Goal: Task Accomplishment & Management: Use online tool/utility

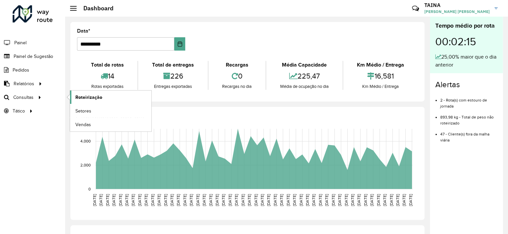
click at [92, 95] on span "Roteirização" at bounding box center [88, 97] width 27 height 7
click at [88, 97] on span "Roteirização" at bounding box center [88, 97] width 27 height 7
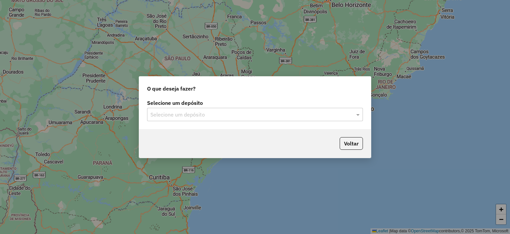
click at [198, 111] on input "text" at bounding box center [248, 115] width 196 height 8
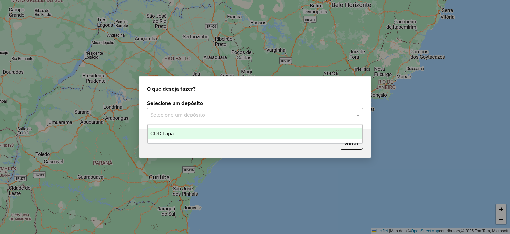
click at [186, 132] on div "CDD Lapa" at bounding box center [255, 133] width 215 height 11
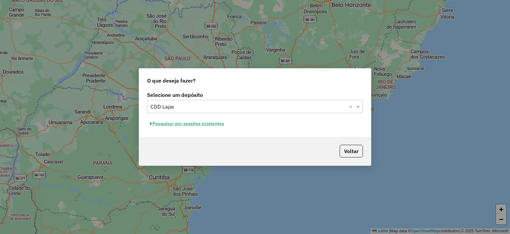
click at [201, 124] on button "Pesquisar por sessões existentes" at bounding box center [187, 123] width 80 height 10
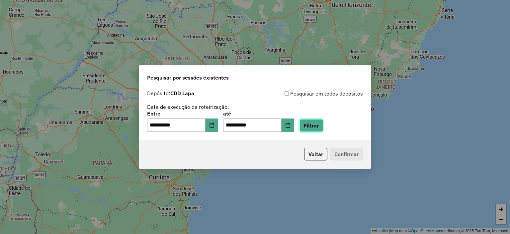
click at [321, 126] on button "Filtrar" at bounding box center [312, 125] width 24 height 13
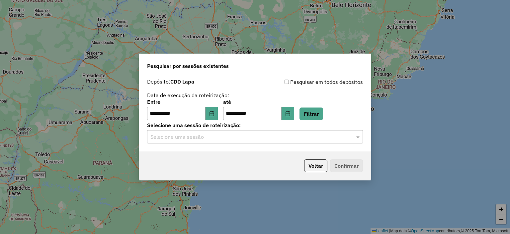
click at [248, 139] on input "text" at bounding box center [248, 137] width 196 height 8
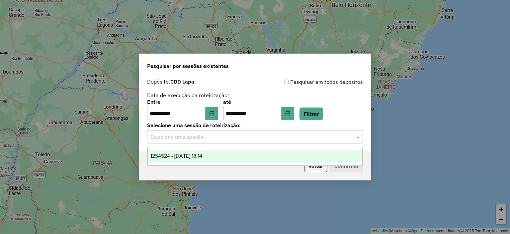
click at [229, 153] on div "1254524 - 28/08/2025 18:14" at bounding box center [255, 155] width 215 height 11
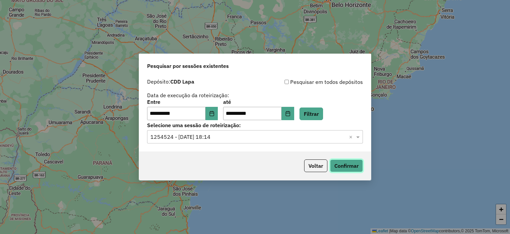
click at [353, 164] on button "Confirmar" at bounding box center [346, 165] width 33 height 13
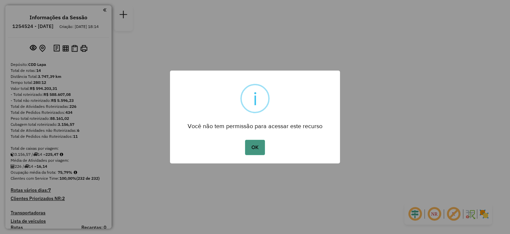
click at [254, 146] on button "OK" at bounding box center [255, 147] width 20 height 15
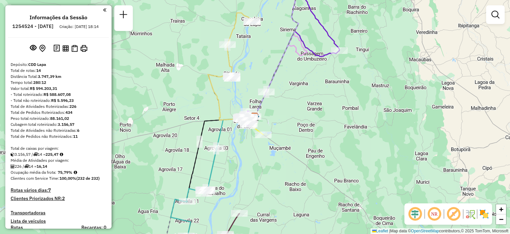
click at [431, 214] on em at bounding box center [435, 214] width 16 height 16
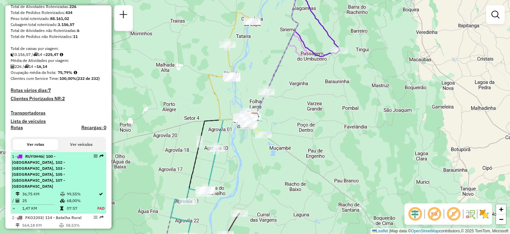
select select "**********"
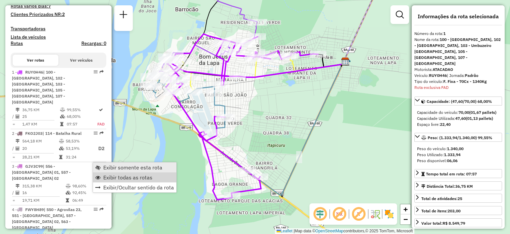
scroll to position [252, 0]
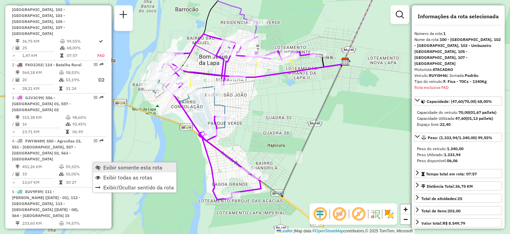
click at [125, 168] on span "Exibir somente esta rota" at bounding box center [132, 166] width 59 height 5
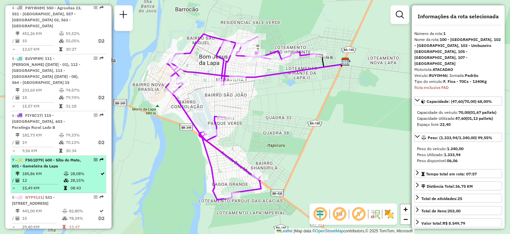
scroll to position [451, 0]
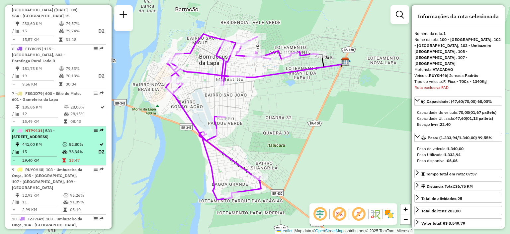
click at [65, 128] on div "8 - NTP9131 | 531 - Oliveira dos Brejinhos, 532 - Beira Rio" at bounding box center [47, 134] width 70 height 12
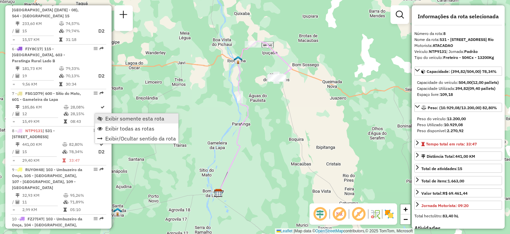
click at [102, 115] on link "Exibir somente esta rota" at bounding box center [136, 118] width 83 height 10
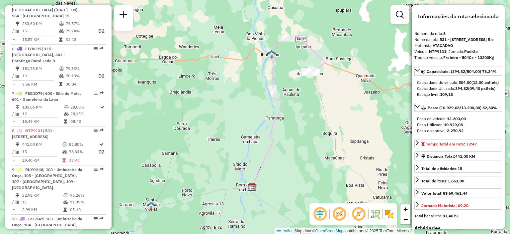
drag, startPoint x: 223, startPoint y: 106, endPoint x: 211, endPoint y: 103, distance: 12.3
click at [211, 103] on div "Janela de atendimento Grade de atendimento Capacidade Transportadoras Veículos …" at bounding box center [255, 117] width 510 height 234
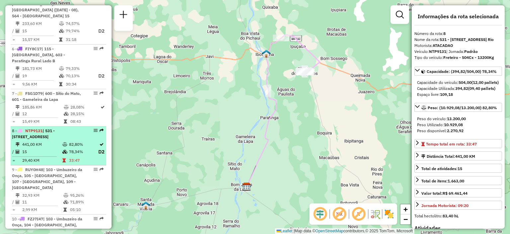
click at [72, 128] on div "8 - NTP9131 | 531 - Oliveira dos Brejinhos, 532 - Beira Rio" at bounding box center [47, 134] width 70 height 12
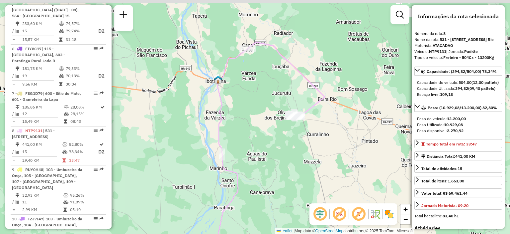
drag, startPoint x: 315, startPoint y: 71, endPoint x: 258, endPoint y: 92, distance: 61.0
click at [258, 92] on div "Janela de atendimento Grade de atendimento Capacidade Transportadoras Veículos …" at bounding box center [255, 117] width 510 height 234
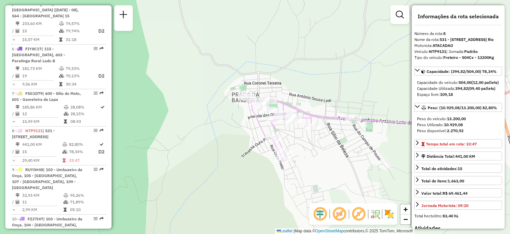
drag, startPoint x: 246, startPoint y: 80, endPoint x: 235, endPoint y: 69, distance: 16.0
click at [235, 69] on div "Janela de atendimento Grade de atendimento Capacidade Transportadoras Veículos …" at bounding box center [255, 117] width 510 height 234
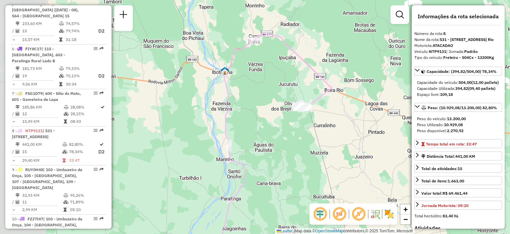
drag, startPoint x: 162, startPoint y: 88, endPoint x: 267, endPoint y: 75, distance: 106.1
click at [271, 73] on div "Janela de atendimento Grade de atendimento Capacidade Transportadoras Veículos …" at bounding box center [255, 117] width 510 height 234
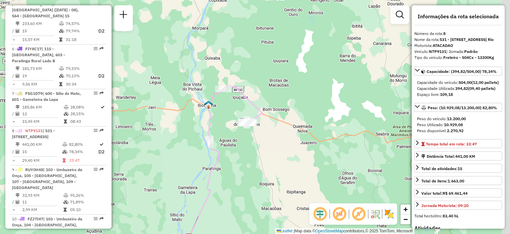
drag, startPoint x: 267, startPoint y: 82, endPoint x: 245, endPoint y: 106, distance: 32.4
click at [245, 106] on div "Janela de atendimento Grade de atendimento Capacidade Transportadoras Veículos …" at bounding box center [255, 117] width 510 height 234
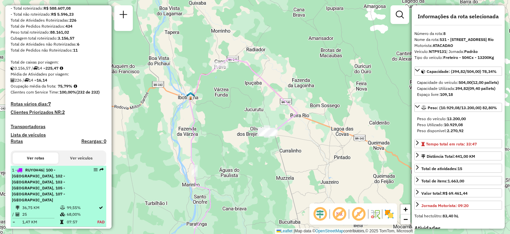
scroll to position [119, 0]
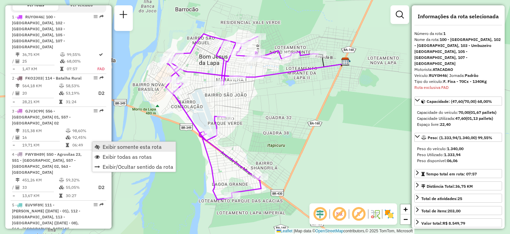
click at [114, 147] on span "Exibir somente esta rota" at bounding box center [132, 146] width 59 height 5
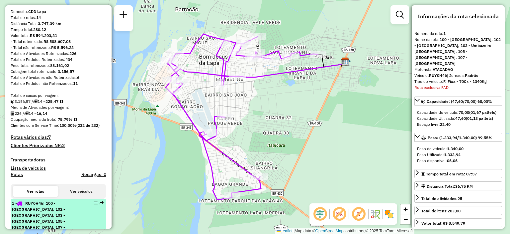
scroll to position [20, 0]
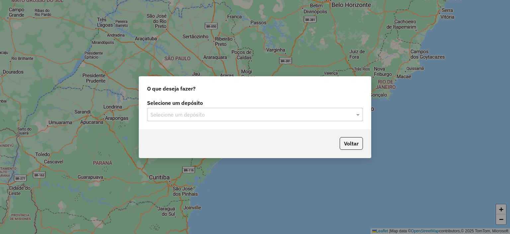
click at [198, 117] on input "text" at bounding box center [248, 115] width 196 height 8
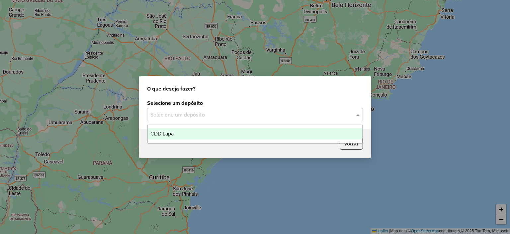
click at [163, 136] on span "CDD Lapa" at bounding box center [161, 134] width 23 height 6
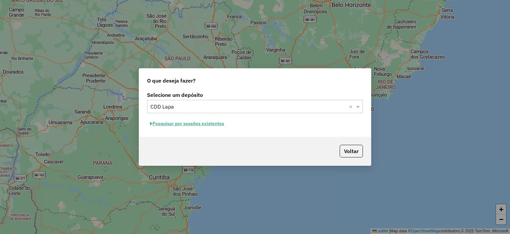
click at [189, 125] on button "Pesquisar por sessões existentes" at bounding box center [187, 123] width 80 height 10
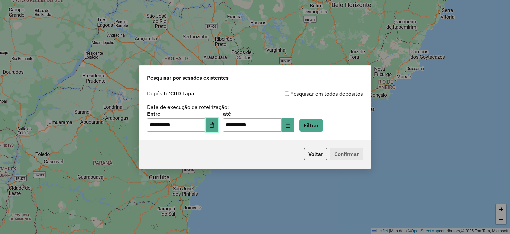
click at [215, 131] on button "Choose Date" at bounding box center [212, 124] width 13 height 13
click at [338, 106] on div "**********" at bounding box center [255, 110] width 216 height 42
click at [315, 126] on button "Filtrar" at bounding box center [312, 125] width 24 height 13
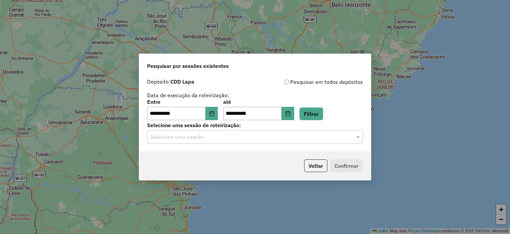
click at [261, 142] on div "Selecione uma sessão" at bounding box center [255, 136] width 216 height 13
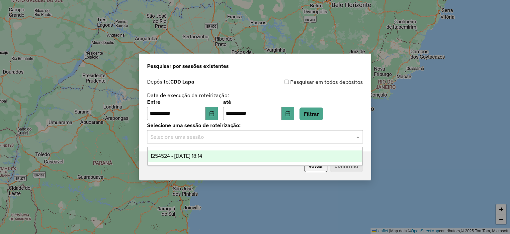
click at [199, 157] on span "1254524 - 28/08/2025 18:14" at bounding box center [176, 156] width 52 height 6
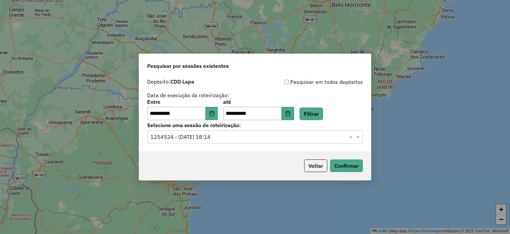
click at [280, 141] on div "Selecione uma sessão × 1254524 - 28/08/2025 18:14 ×" at bounding box center [255, 136] width 216 height 13
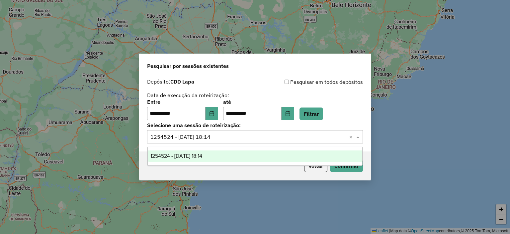
click at [220, 157] on div "1254524 - 28/08/2025 18:14" at bounding box center [255, 155] width 215 height 11
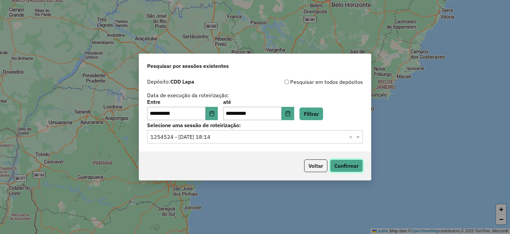
click at [341, 164] on button "Confirmar" at bounding box center [346, 165] width 33 height 13
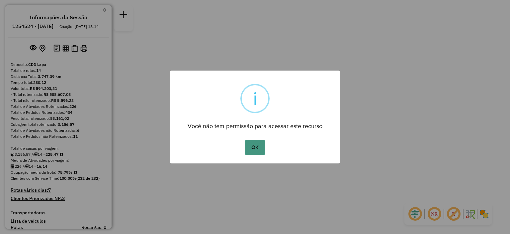
click at [252, 148] on button "OK" at bounding box center [255, 147] width 20 height 15
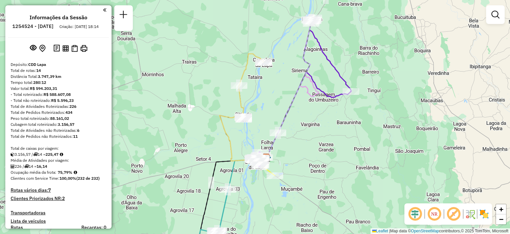
drag, startPoint x: 304, startPoint y: 71, endPoint x: 315, endPoint y: 112, distance: 42.4
click at [315, 112] on div "Janela de atendimento Grade de atendimento Capacidade Transportadoras Veículos …" at bounding box center [255, 117] width 510 height 234
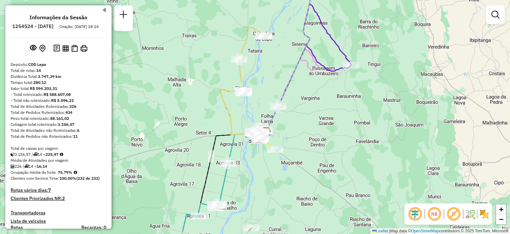
drag, startPoint x: 296, startPoint y: 131, endPoint x: 296, endPoint y: 105, distance: 26.2
click at [296, 105] on div "Janela de atendimento Grade de atendimento Capacidade Transportadoras Veículos …" at bounding box center [255, 117] width 510 height 234
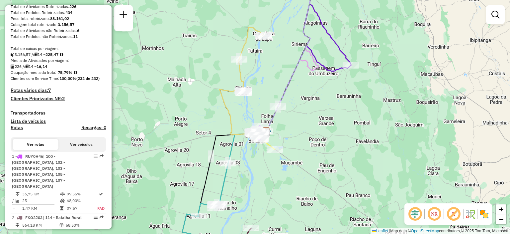
scroll to position [166, 0]
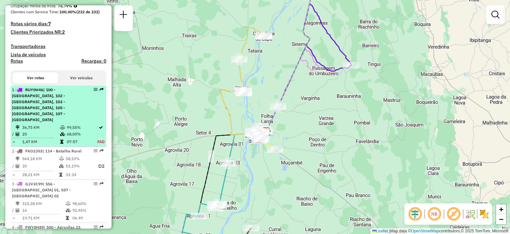
click at [62, 109] on span "| 100 - Lagoa Grande, 102 - Amaralina, 103 - Umbuzeiro da Onça, 105 - Beira Rio…" at bounding box center [38, 104] width 53 height 35
select select "**********"
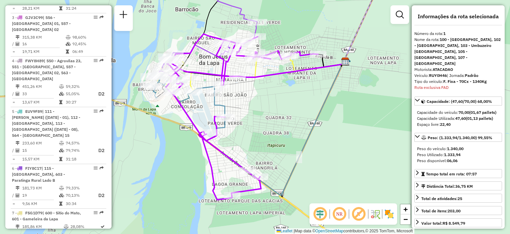
scroll to position [299, 0]
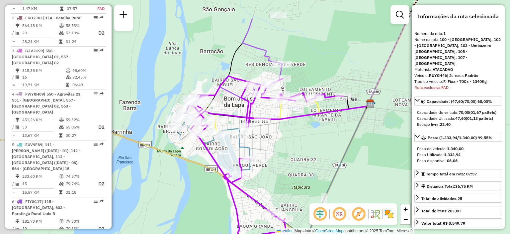
drag, startPoint x: 295, startPoint y: 91, endPoint x: 318, endPoint y: 126, distance: 41.6
click at [319, 132] on div "Janela de atendimento Grade de atendimento Capacidade Transportadoras Veículos …" at bounding box center [255, 117] width 510 height 234
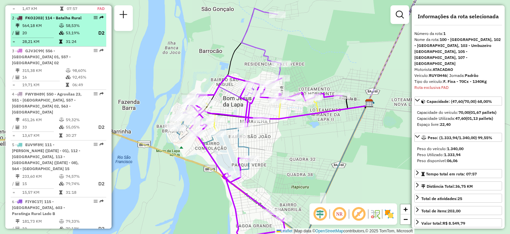
scroll to position [166, 0]
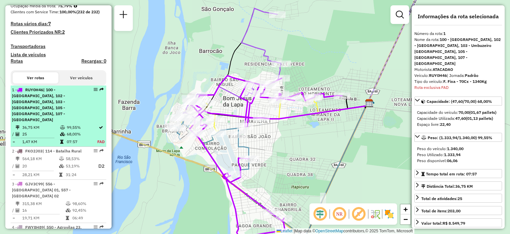
click at [80, 99] on div "1 - RUY0H46 | 100 - Lagoa Grande, 102 - Amaralina, 103 - Umbuzeiro da Onça, 105…" at bounding box center [47, 105] width 70 height 36
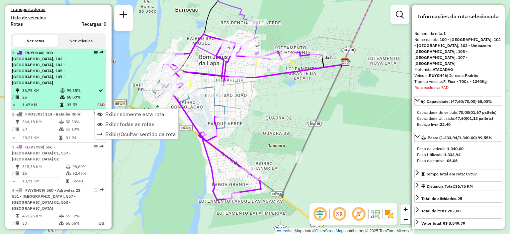
scroll to position [252, 0]
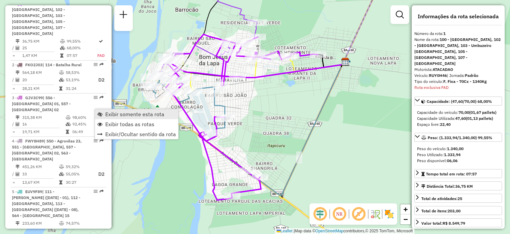
click at [118, 114] on span "Exibir somente esta rota" at bounding box center [134, 113] width 59 height 5
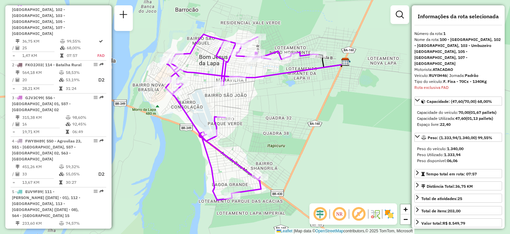
click at [341, 216] on em at bounding box center [340, 214] width 16 height 16
click at [341, 215] on em at bounding box center [340, 214] width 16 height 16
click at [340, 215] on em at bounding box center [340, 214] width 16 height 16
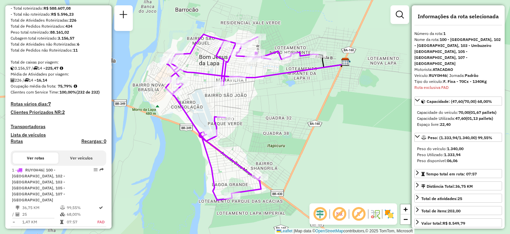
scroll to position [119, 0]
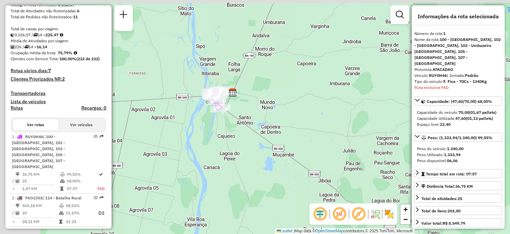
drag, startPoint x: 210, startPoint y: 91, endPoint x: 258, endPoint y: 128, distance: 60.0
click at [258, 128] on div "Janela de atendimento Grade de atendimento Capacidade Transportadoras Veículos …" at bounding box center [255, 117] width 510 height 234
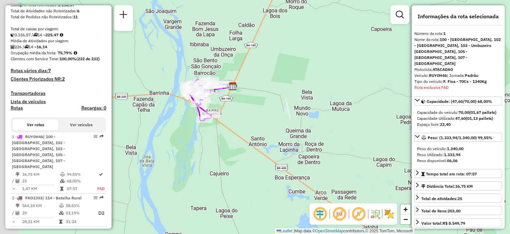
drag, startPoint x: 222, startPoint y: 91, endPoint x: 253, endPoint y: 115, distance: 40.1
click at [252, 114] on div "Janela de atendimento Grade de atendimento Capacidade Transportadoras Veículos …" at bounding box center [255, 117] width 510 height 234
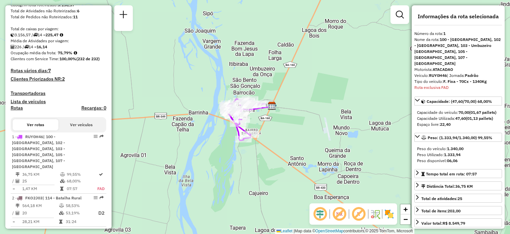
drag, startPoint x: 259, startPoint y: 114, endPoint x: 287, endPoint y: 128, distance: 31.8
click at [287, 128] on div "Janela de atendimento Grade de atendimento Capacidade Transportadoras Veículos …" at bounding box center [255, 117] width 510 height 234
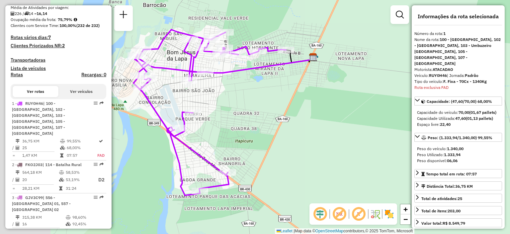
drag, startPoint x: 239, startPoint y: 112, endPoint x: 328, endPoint y: 119, distance: 89.3
click at [328, 119] on div "Janela de atendimento Grade de atendimento Capacidade Transportadoras Veículos …" at bounding box center [255, 117] width 510 height 234
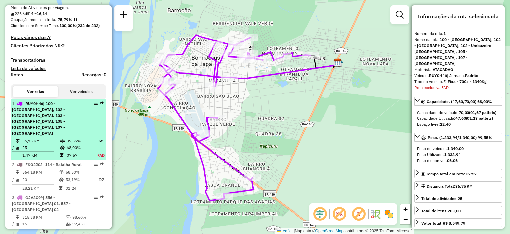
scroll to position [186, 0]
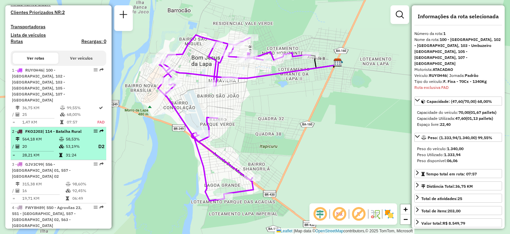
click at [76, 133] on div "2 - FKO2J03 | 114 - Batalha Rural" at bounding box center [47, 131] width 70 height 6
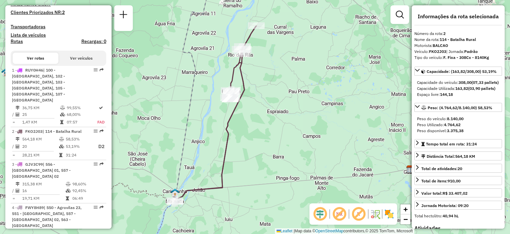
drag, startPoint x: 288, startPoint y: 125, endPoint x: 294, endPoint y: 117, distance: 10.4
click at [294, 117] on div "Janela de atendimento Grade de atendimento Capacidade Transportadoras Veículos …" at bounding box center [255, 117] width 510 height 234
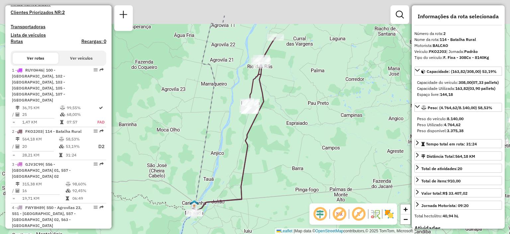
drag, startPoint x: 284, startPoint y: 76, endPoint x: 274, endPoint y: 118, distance: 43.1
click at [274, 118] on div "Janela de atendimento Grade de atendimento Capacidade Transportadoras Veículos …" at bounding box center [255, 117] width 510 height 234
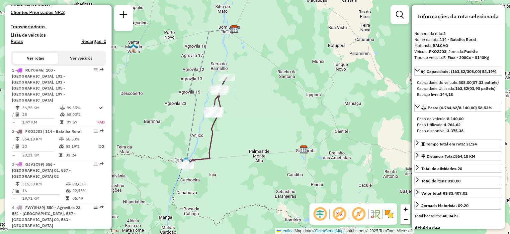
drag, startPoint x: 211, startPoint y: 165, endPoint x: 200, endPoint y: 122, distance: 43.8
click at [200, 122] on div "Janela de atendimento Grade de atendimento Capacidade Transportadoras Veículos …" at bounding box center [255, 117] width 510 height 234
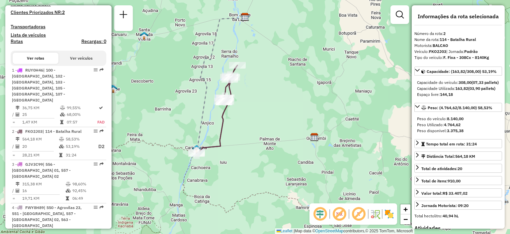
drag, startPoint x: 198, startPoint y: 131, endPoint x: 209, endPoint y: 119, distance: 16.3
click at [209, 119] on div "Janela de atendimento Grade de atendimento Capacidade Transportadoras Veículos …" at bounding box center [255, 117] width 510 height 234
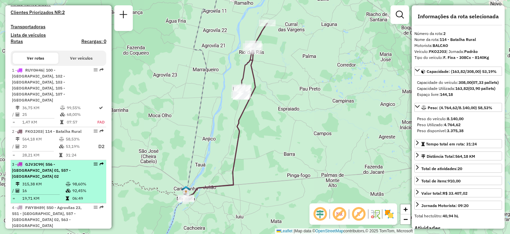
click at [54, 180] on td "315,38 KM" at bounding box center [44, 183] width 44 height 7
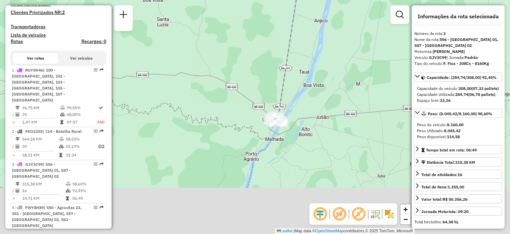
drag, startPoint x: 247, startPoint y: 171, endPoint x: 170, endPoint y: 101, distance: 104.4
click at [170, 99] on div "Janela de atendimento Grade de atendimento Capacidade Transportadoras Veículos …" at bounding box center [255, 117] width 510 height 234
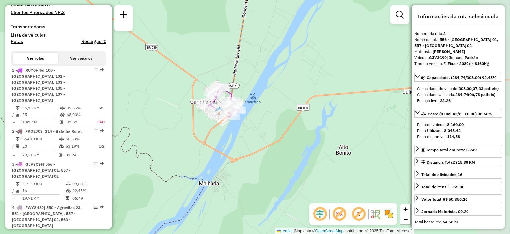
drag, startPoint x: 272, startPoint y: 105, endPoint x: 169, endPoint y: 134, distance: 107.3
click at [169, 134] on div "Janela de atendimento Grade de atendimento Capacidade Transportadoras Veículos …" at bounding box center [255, 117] width 510 height 234
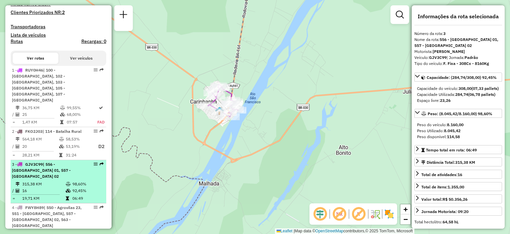
scroll to position [219, 0]
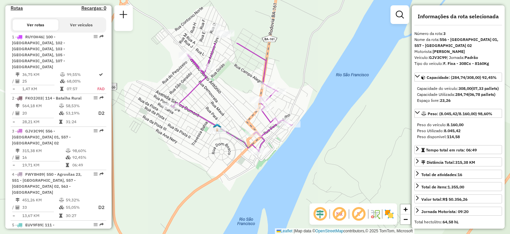
drag, startPoint x: 230, startPoint y: 98, endPoint x: 257, endPoint y: 176, distance: 83.3
click at [257, 176] on div "Janela de atendimento Grade de atendimento Capacidade Transportadoras Veículos …" at bounding box center [255, 117] width 510 height 234
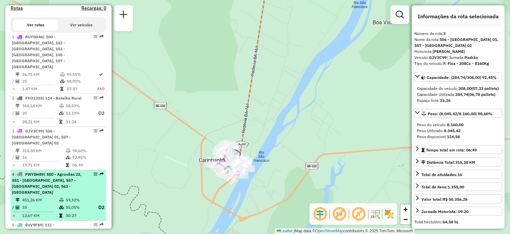
click at [56, 175] on span "| 550 - Agrovilas 23, 551 - Rural Carinhanha, 557 - Carinhanha 02, 563 - Barra …" at bounding box center [47, 182] width 70 height 23
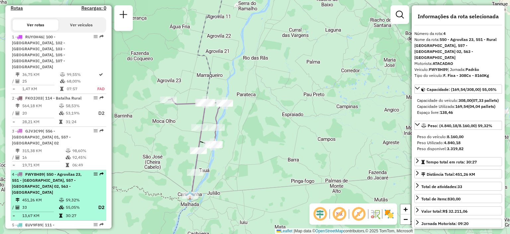
scroll to position [285, 0]
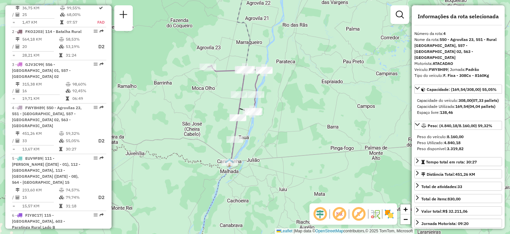
drag, startPoint x: 216, startPoint y: 195, endPoint x: 255, endPoint y: 162, distance: 51.4
click at [255, 162] on div "Janela de atendimento Grade de atendimento Capacidade Transportadoras Veículos …" at bounding box center [255, 117] width 510 height 234
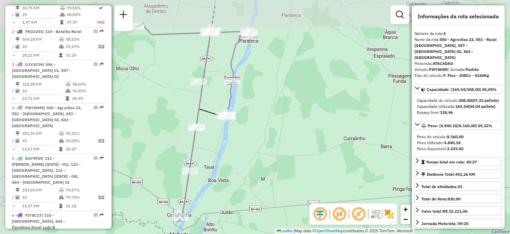
drag, startPoint x: 238, startPoint y: 131, endPoint x: 254, endPoint y: 156, distance: 30.0
click at [254, 156] on div "Janela de atendimento Grade de atendimento Capacidade Transportadoras Veículos …" at bounding box center [255, 117] width 510 height 234
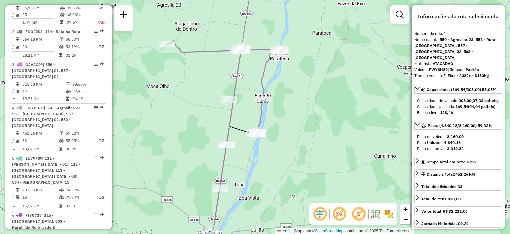
drag, startPoint x: 258, startPoint y: 115, endPoint x: 287, endPoint y: 88, distance: 40.2
click at [287, 88] on div "Janela de atendimento Grade de atendimento Capacidade Transportadoras Veículos …" at bounding box center [255, 117] width 510 height 234
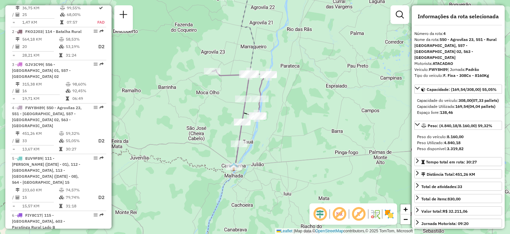
drag, startPoint x: 265, startPoint y: 138, endPoint x: 263, endPoint y: 122, distance: 15.7
click at [263, 122] on div "Janela de atendimento Grade de atendimento Capacidade Transportadoras Veículos …" at bounding box center [255, 117] width 510 height 234
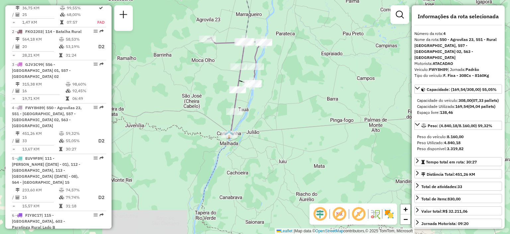
drag, startPoint x: 287, startPoint y: 140, endPoint x: 284, endPoint y: 127, distance: 13.9
click at [284, 127] on div "Janela de atendimento Grade de atendimento Capacidade Transportadoras Veículos …" at bounding box center [255, 117] width 510 height 234
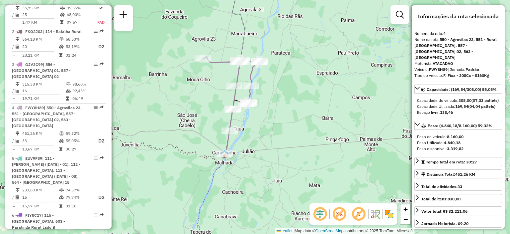
drag, startPoint x: 269, startPoint y: 143, endPoint x: 268, endPoint y: 129, distance: 14.6
click at [268, 129] on div "Janela de atendimento Grade de atendimento Capacidade Transportadoras Veículos …" at bounding box center [255, 117] width 510 height 234
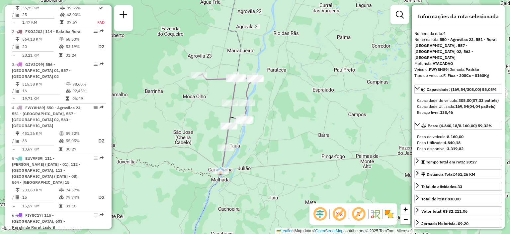
drag, startPoint x: 272, startPoint y: 121, endPoint x: 268, endPoint y: 136, distance: 15.5
click at [268, 136] on div "Janela de atendimento Grade de atendimento Capacidade Transportadoras Veículos …" at bounding box center [255, 117] width 510 height 234
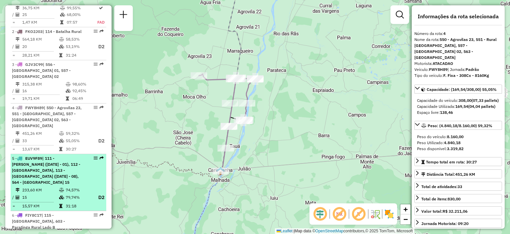
click at [50, 162] on span "| 111 - Agro vilas (05 - 07 - 03 - 01), 112 - Serra do Ramalho, 113 - Agrovilla…" at bounding box center [46, 169] width 68 height 29
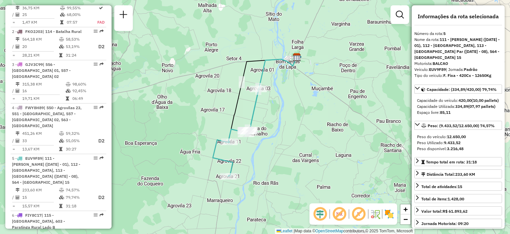
drag, startPoint x: 444, startPoint y: 32, endPoint x: 449, endPoint y: 32, distance: 5.6
click at [449, 32] on div "Número da rota: 5" at bounding box center [459, 34] width 88 height 6
click at [449, 33] on div "Número da rota: 5" at bounding box center [459, 34] width 88 height 6
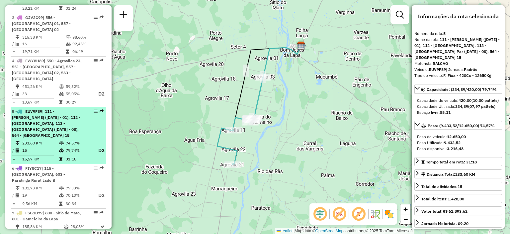
scroll to position [365, 0]
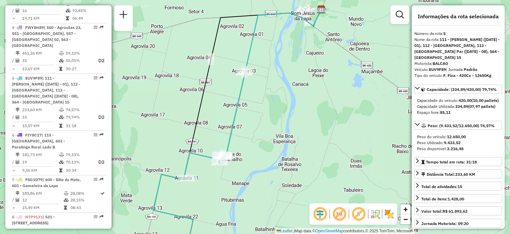
drag, startPoint x: 253, startPoint y: 102, endPoint x: 259, endPoint y: 102, distance: 6.3
click at [259, 102] on div "Janela de atendimento Grade de atendimento Capacidade Transportadoras Veículos …" at bounding box center [255, 117] width 510 height 234
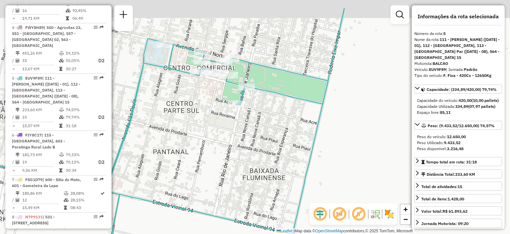
drag, startPoint x: 193, startPoint y: 75, endPoint x: 211, endPoint y: 104, distance: 34.7
click at [211, 104] on div "Janela de atendimento Grade de atendimento Capacidade Transportadoras Veículos …" at bounding box center [255, 117] width 510 height 234
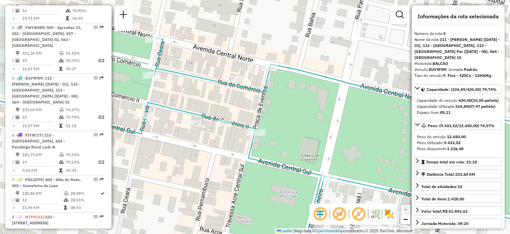
drag, startPoint x: 271, startPoint y: 75, endPoint x: 273, endPoint y: 92, distance: 16.8
click at [273, 92] on div "Janela de atendimento Grade de atendimento Capacidade Transportadoras Veículos …" at bounding box center [255, 117] width 510 height 234
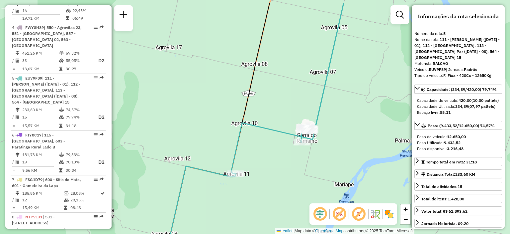
drag, startPoint x: 312, startPoint y: 79, endPoint x: 254, endPoint y: 108, distance: 64.3
click at [256, 106] on div "Janela de atendimento Grade de atendimento Capacidade Transportadoras Veículos …" at bounding box center [255, 117] width 510 height 234
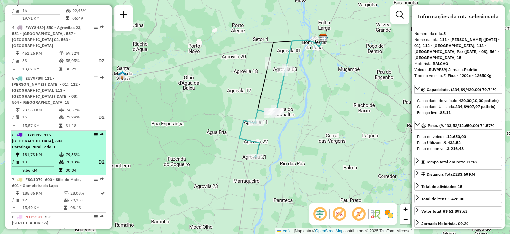
click at [74, 132] on div "6 - FIY8C17 | 115 - Paratinga, 603 - Paratinga Rural Lado B" at bounding box center [47, 141] width 70 height 18
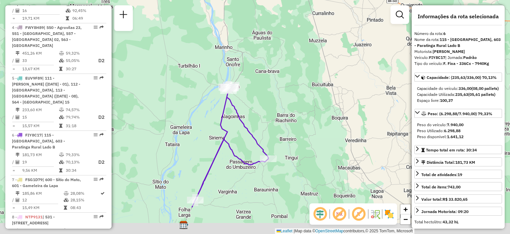
drag, startPoint x: 311, startPoint y: 174, endPoint x: 295, endPoint y: 101, distance: 74.8
click at [295, 101] on div "Janela de atendimento Grade de atendimento Capacidade Transportadoras Veículos …" at bounding box center [255, 117] width 510 height 234
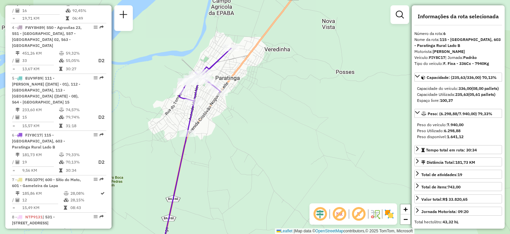
drag, startPoint x: 225, startPoint y: 61, endPoint x: 285, endPoint y: 98, distance: 70.7
click at [285, 98] on div "Janela de atendimento Grade de atendimento Capacidade Transportadoras Veículos …" at bounding box center [255, 117] width 510 height 234
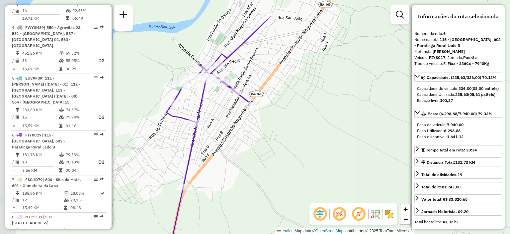
drag, startPoint x: 284, startPoint y: 79, endPoint x: 311, endPoint y: 82, distance: 26.7
click at [311, 82] on div "Janela de atendimento Grade de atendimento Capacidade Transportadoras Veículos …" at bounding box center [255, 117] width 510 height 234
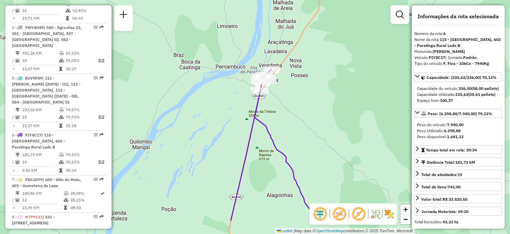
drag, startPoint x: 316, startPoint y: 141, endPoint x: 281, endPoint y: 95, distance: 57.5
click at [281, 95] on div "Janela de atendimento Grade de atendimento Capacidade Transportadoras Veículos …" at bounding box center [255, 117] width 510 height 234
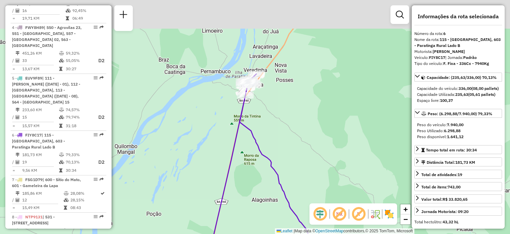
drag, startPoint x: 248, startPoint y: 65, endPoint x: 255, endPoint y: 111, distance: 46.4
click at [255, 111] on div "Janela de atendimento Grade de atendimento Capacidade Transportadoras Veículos …" at bounding box center [255, 117] width 510 height 234
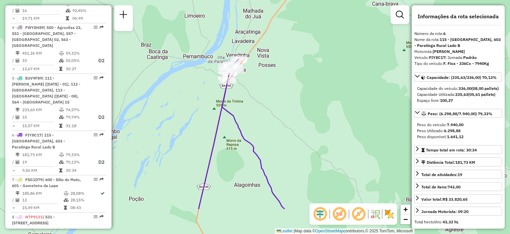
drag, startPoint x: 302, startPoint y: 161, endPoint x: 277, endPoint y: 102, distance: 63.9
click at [277, 102] on div "Janela de atendimento Grade de atendimento Capacidade Transportadoras Veículos …" at bounding box center [255, 117] width 510 height 234
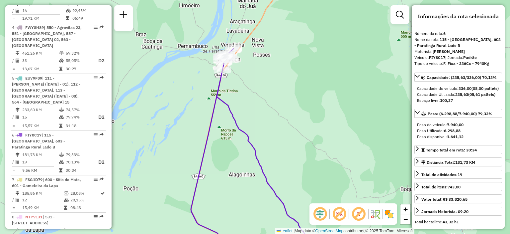
click at [342, 208] on em at bounding box center [340, 214] width 16 height 16
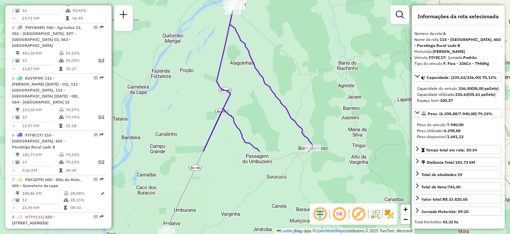
drag, startPoint x: 327, startPoint y: 166, endPoint x: 287, endPoint y: 68, distance: 105.9
click at [287, 68] on div "Janela de atendimento Grade de atendimento Capacidade Transportadoras Veículos …" at bounding box center [255, 117] width 510 height 234
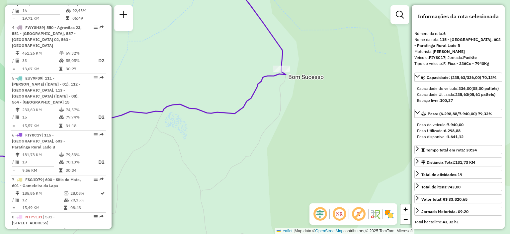
click at [340, 215] on em at bounding box center [340, 214] width 16 height 16
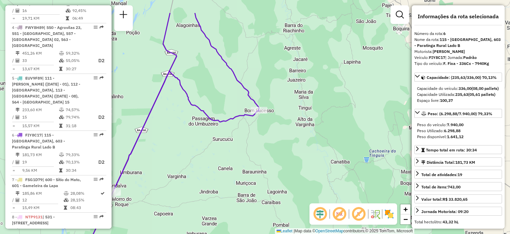
drag, startPoint x: 217, startPoint y: 58, endPoint x: 228, endPoint y: 119, distance: 61.9
click at [228, 119] on div "Janela de atendimento Grade de atendimento Capacidade Transportadoras Veículos …" at bounding box center [255, 117] width 510 height 234
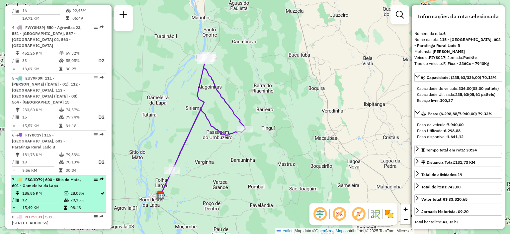
click at [52, 177] on span "| 600 - Sítio do Mato, 601 - Gameleira da Lapa" at bounding box center [46, 182] width 69 height 11
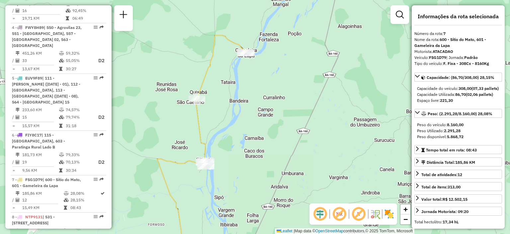
drag, startPoint x: 249, startPoint y: 24, endPoint x: 247, endPoint y: 68, distance: 44.2
click at [247, 68] on div "Janela de atendimento Grade de atendimento Capacidade Transportadoras Veículos …" at bounding box center [255, 117] width 510 height 234
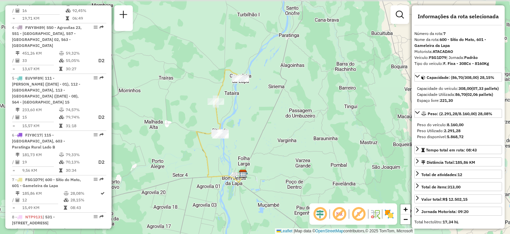
drag, startPoint x: 299, startPoint y: 87, endPoint x: 248, endPoint y: 104, distance: 53.8
click at [248, 104] on div "Janela de atendimento Grade de atendimento Capacidade Transportadoras Veículos …" at bounding box center [255, 117] width 510 height 234
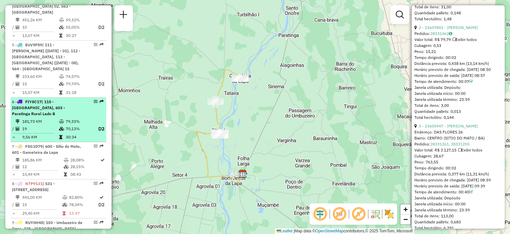
scroll to position [432, 0]
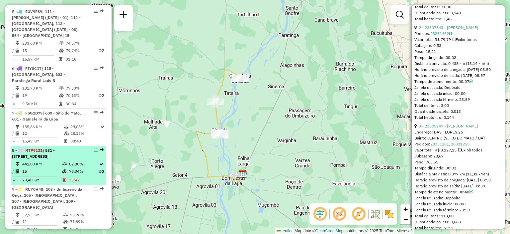
click at [45, 160] on td "441,00 KM" at bounding box center [42, 163] width 40 height 7
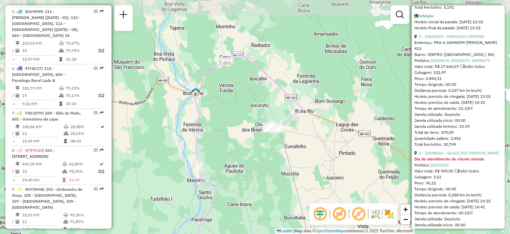
drag, startPoint x: 258, startPoint y: 90, endPoint x: 255, endPoint y: 102, distance: 12.3
click at [255, 102] on div "Janela de atendimento Grade de atendimento Capacidade Transportadoras Veículos …" at bounding box center [255, 117] width 510 height 234
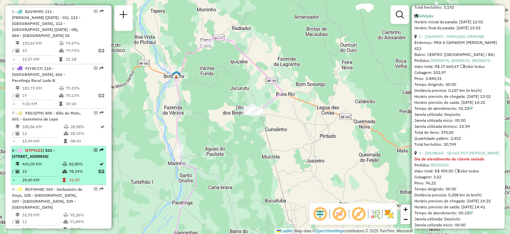
scroll to position [498, 0]
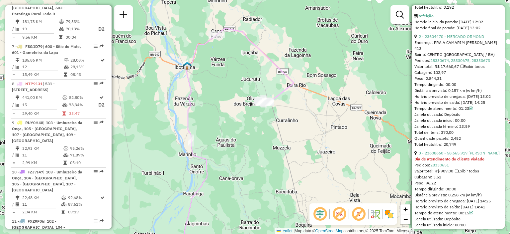
drag, startPoint x: 196, startPoint y: 113, endPoint x: 207, endPoint y: 104, distance: 14.4
click at [207, 104] on div "Janela de atendimento Grade de atendimento Capacidade Transportadoras Veículos …" at bounding box center [255, 117] width 510 height 234
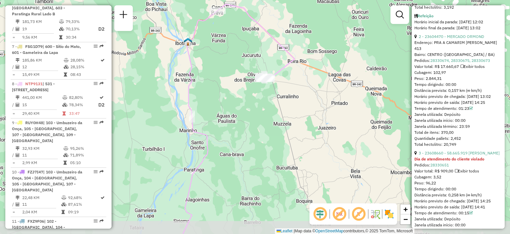
drag, startPoint x: 242, startPoint y: 158, endPoint x: 241, endPoint y: 134, distance: 24.6
click at [241, 134] on div "Janela de atendimento Grade de atendimento Capacidade Transportadoras Veículos …" at bounding box center [255, 117] width 510 height 234
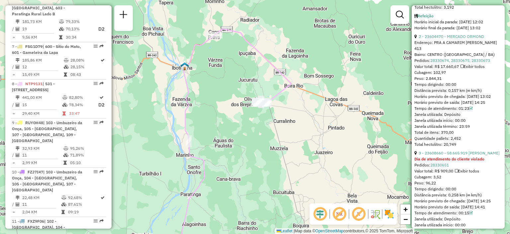
drag, startPoint x: 236, startPoint y: 60, endPoint x: 233, endPoint y: 86, distance: 26.5
click at [233, 86] on div "Janela de atendimento Grade de atendimento Capacidade Transportadoras Veículos …" at bounding box center [255, 117] width 510 height 234
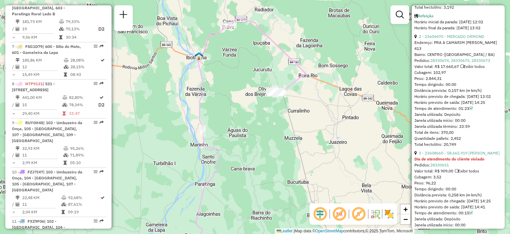
drag, startPoint x: 203, startPoint y: 87, endPoint x: 218, endPoint y: 76, distance: 17.6
click at [218, 76] on div "Janela de atendimento Grade de atendimento Capacidade Transportadoras Veículos …" at bounding box center [255, 117] width 510 height 234
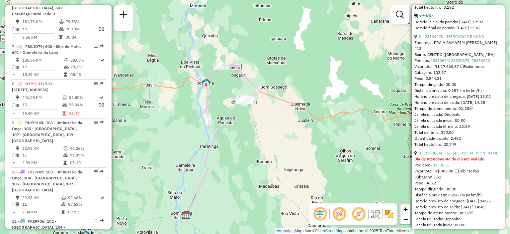
drag, startPoint x: 213, startPoint y: 75, endPoint x: 216, endPoint y: 85, distance: 9.7
click at [216, 85] on div "Janela de atendimento Grade de atendimento Capacidade Transportadoras Veículos …" at bounding box center [255, 117] width 510 height 234
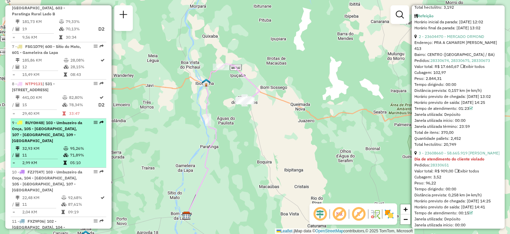
click at [58, 120] on span "| 103 - Umbuzeiro da Onça, 105 - Beira Rio, 107 - Bom Jesus da Lapa, 109 - Muça…" at bounding box center [47, 131] width 70 height 23
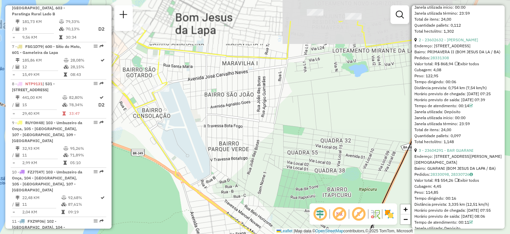
drag, startPoint x: 206, startPoint y: 66, endPoint x: 222, endPoint y: 113, distance: 49.7
click at [222, 112] on div "Janela de atendimento Grade de atendimento Capacidade Transportadoras Veículos …" at bounding box center [255, 117] width 510 height 234
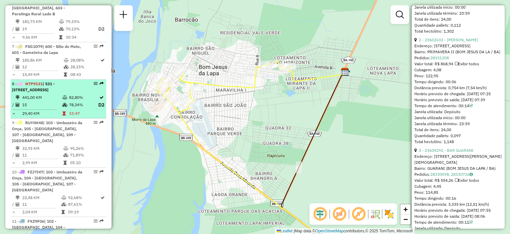
click at [54, 94] on td "441,00 KM" at bounding box center [42, 97] width 40 height 7
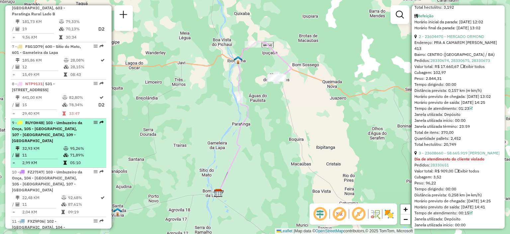
click at [60, 120] on span "| 103 - Umbuzeiro da Onça, 105 - Beira Rio, 107 - Bom Jesus da Lapa, 109 - Muça…" at bounding box center [47, 131] width 70 height 23
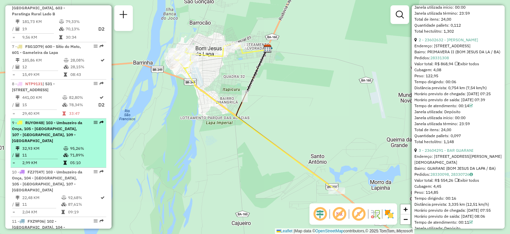
drag, startPoint x: 49, startPoint y: 152, endPoint x: 56, endPoint y: 130, distance: 23.7
click at [49, 169] on span "| 103 - Umbuzeiro da Onça, 104 - [GEOGRAPHIC_DATA], 105 - [GEOGRAPHIC_DATA], 10…" at bounding box center [47, 180] width 70 height 23
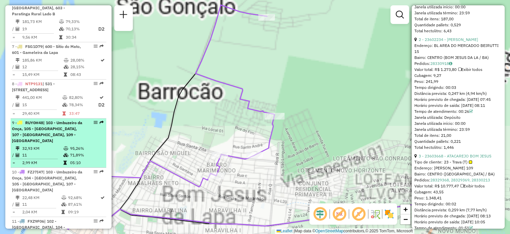
click at [57, 120] on span "| 103 - Umbuzeiro da Onça, 105 - Beira Rio, 107 - Bom Jesus da Lapa, 109 - Muça…" at bounding box center [47, 131] width 70 height 23
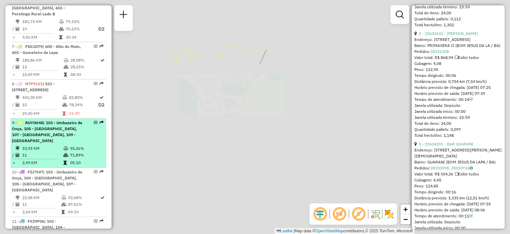
scroll to position [371, 0]
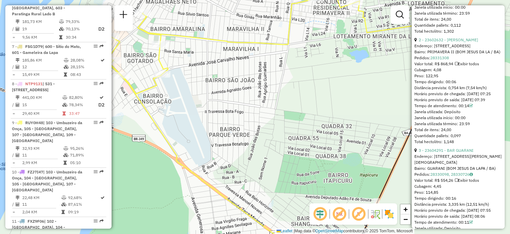
drag, startPoint x: 215, startPoint y: 72, endPoint x: 224, endPoint y: 90, distance: 19.9
click at [217, 74] on div "Janela de atendimento Grade de atendimento Capacidade Transportadoras Veículos …" at bounding box center [255, 117] width 510 height 234
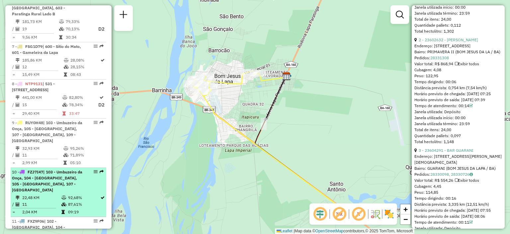
click at [57, 169] on span "| 103 - Umbuzeiro da Onça, 104 - [GEOGRAPHIC_DATA], 105 - [GEOGRAPHIC_DATA], 10…" at bounding box center [47, 180] width 70 height 23
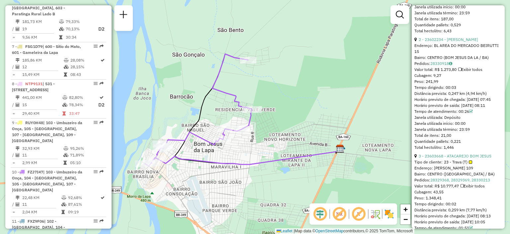
drag, startPoint x: 162, startPoint y: 126, endPoint x: 165, endPoint y: 114, distance: 12.3
click at [165, 114] on div "Janela de atendimento Grade de atendimento Capacidade Transportadoras Veículos …" at bounding box center [255, 117] width 510 height 234
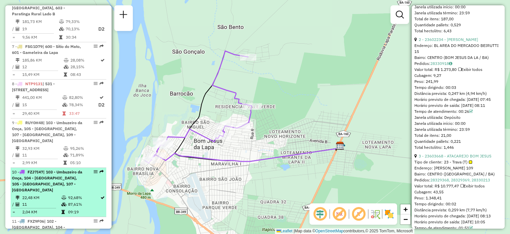
scroll to position [532, 0]
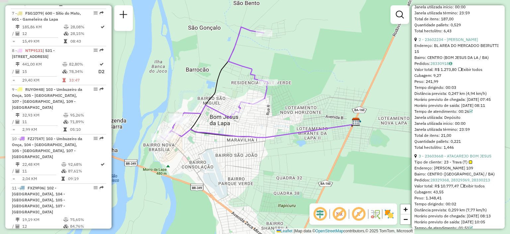
drag, startPoint x: 165, startPoint y: 112, endPoint x: 181, endPoint y: 88, distance: 28.5
click at [181, 88] on div "Janela de atendimento Grade de atendimento Capacidade Transportadoras Veículos …" at bounding box center [255, 117] width 510 height 234
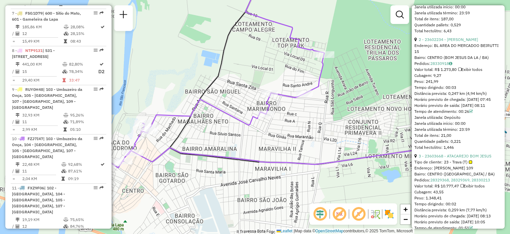
drag, startPoint x: 209, startPoint y: 128, endPoint x: 221, endPoint y: 121, distance: 14.3
click at [221, 121] on div "Janela de atendimento Grade de atendimento Capacidade Transportadoras Veículos …" at bounding box center [255, 117] width 510 height 234
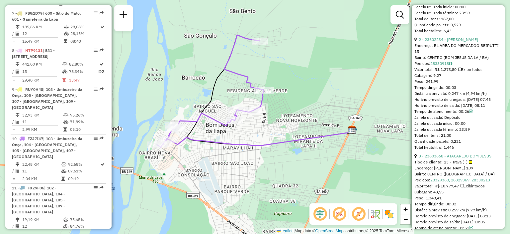
drag, startPoint x: 193, startPoint y: 110, endPoint x: 108, endPoint y: 106, distance: 85.1
click at [130, 99] on div "Janela de atendimento Grade de atendimento Capacidade Transportadoras Veículos …" at bounding box center [255, 117] width 510 height 234
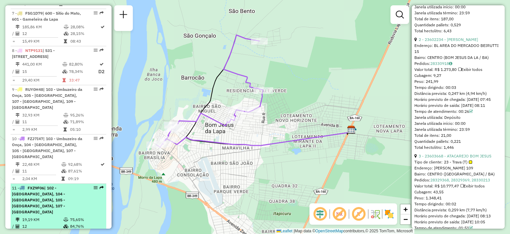
click at [48, 185] on span "| 102 - Amaralina, 104 - Brasilandia, 105 - Beira Rio, 107 - Bom Jesus da Lapa" at bounding box center [38, 199] width 53 height 29
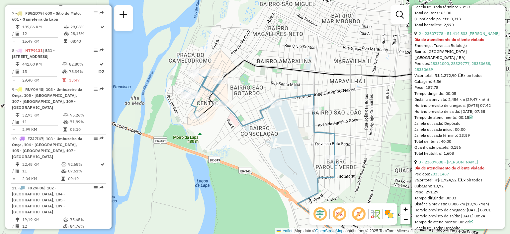
drag, startPoint x: 196, startPoint y: 88, endPoint x: 226, endPoint y: 126, distance: 48.5
click at [226, 126] on div "Janela de atendimento Grade de atendimento Capacidade Transportadoras Veículos …" at bounding box center [255, 117] width 510 height 234
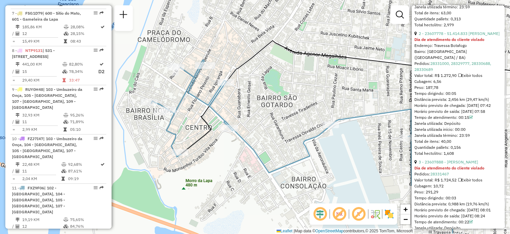
drag, startPoint x: 216, startPoint y: 96, endPoint x: 232, endPoint y: 102, distance: 17.1
click at [232, 102] on div "Janela de atendimento Grade de atendimento Capacidade Transportadoras Veículos …" at bounding box center [255, 117] width 510 height 234
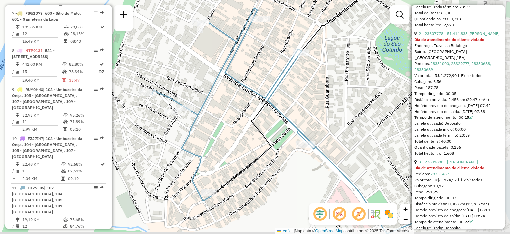
drag, startPoint x: 305, startPoint y: 113, endPoint x: 239, endPoint y: 100, distance: 67.4
click at [236, 98] on div "Janela de atendimento Grade de atendimento Capacidade Transportadoras Veículos …" at bounding box center [255, 117] width 510 height 234
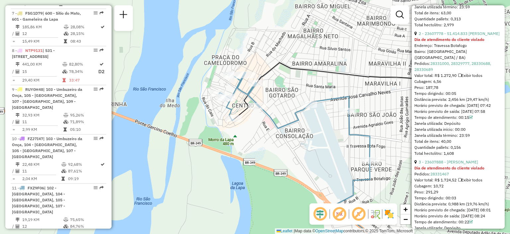
drag, startPoint x: 352, startPoint y: 95, endPoint x: 271, endPoint y: 94, distance: 81.4
click at [271, 94] on div "Janela de atendimento Grade de atendimento Capacidade Transportadoras Veículos …" at bounding box center [255, 117] width 510 height 234
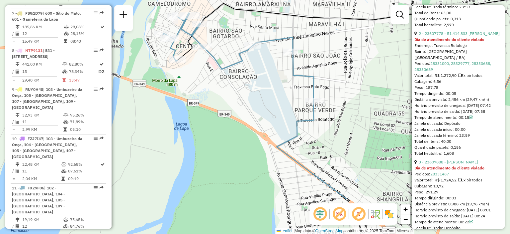
drag, startPoint x: 257, startPoint y: 134, endPoint x: 215, endPoint y: 72, distance: 74.4
click at [215, 72] on div "Janela de atendimento Grade de atendimento Capacidade Transportadoras Veículos …" at bounding box center [255, 117] width 510 height 234
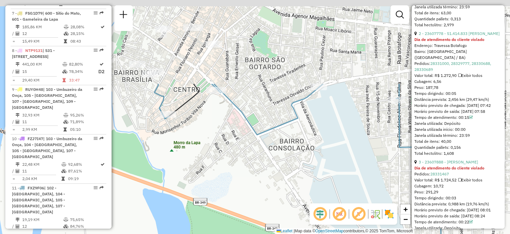
drag, startPoint x: 218, startPoint y: 60, endPoint x: 246, endPoint y: 143, distance: 87.1
click at [245, 152] on div "Janela de atendimento Grade de atendimento Capacidade Transportadoras Veículos …" at bounding box center [255, 117] width 510 height 234
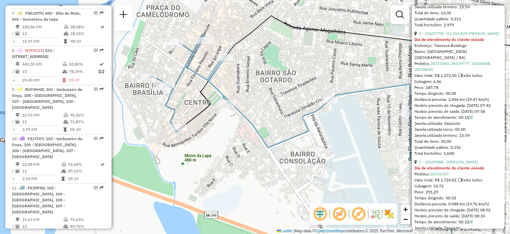
drag, startPoint x: 270, startPoint y: 96, endPoint x: 273, endPoint y: 100, distance: 5.4
click at [273, 99] on div "Janela de atendimento Grade de atendimento Capacidade Transportadoras Veículos …" at bounding box center [255, 117] width 510 height 234
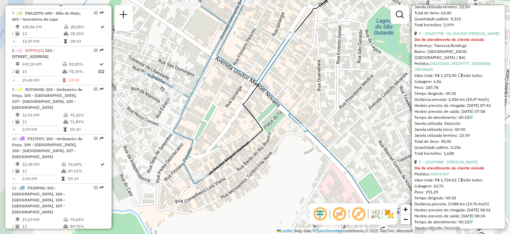
drag, startPoint x: 176, startPoint y: 66, endPoint x: 209, endPoint y: 87, distance: 39.6
click at [220, 84] on div "Janela de atendimento Grade de atendimento Capacidade Transportadoras Veículos …" at bounding box center [255, 117] width 510 height 234
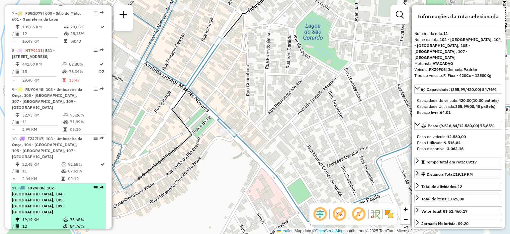
scroll to position [565, 0]
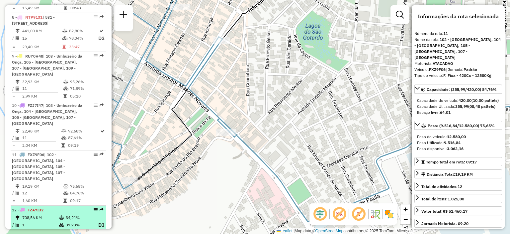
click at [59, 215] on icon at bounding box center [61, 217] width 5 height 4
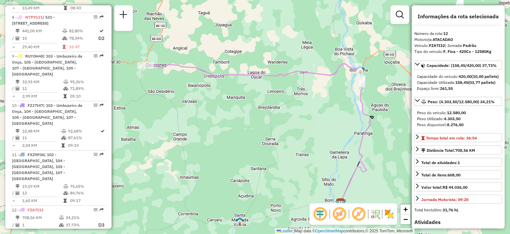
drag, startPoint x: 183, startPoint y: 102, endPoint x: 280, endPoint y: 104, distance: 97.7
click at [280, 104] on div "Janela de atendimento Grade de atendimento Capacidade Transportadoras Veículos …" at bounding box center [255, 117] width 510 height 234
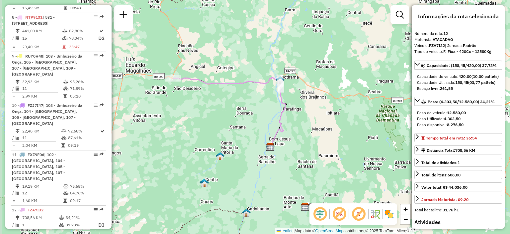
drag, startPoint x: 253, startPoint y: 101, endPoint x: 258, endPoint y: 103, distance: 5.5
click at [258, 103] on div "Janela de atendimento Grade de atendimento Capacidade Transportadoras Veículos …" at bounding box center [255, 117] width 510 height 234
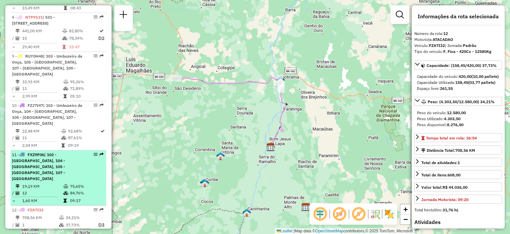
scroll to position [598, 0]
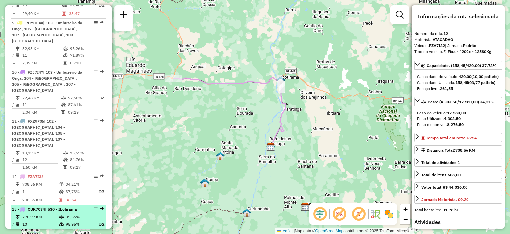
click at [41, 213] on td "270,97 KM" at bounding box center [40, 216] width 37 height 7
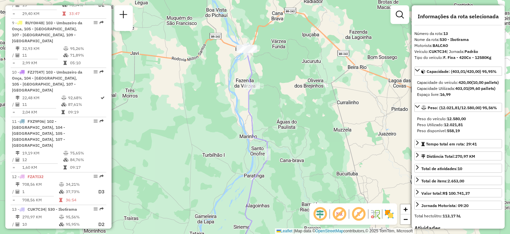
drag, startPoint x: 273, startPoint y: 57, endPoint x: 285, endPoint y: 77, distance: 24.2
click at [285, 77] on div "Janela de atendimento Grade de atendimento Capacidade Transportadoras Veículos …" at bounding box center [255, 117] width 510 height 234
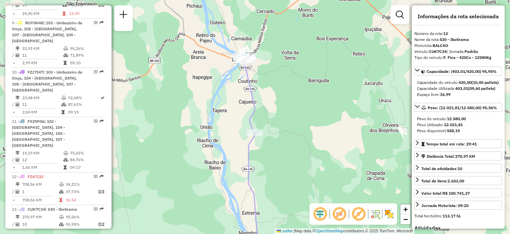
scroll to position [664, 0]
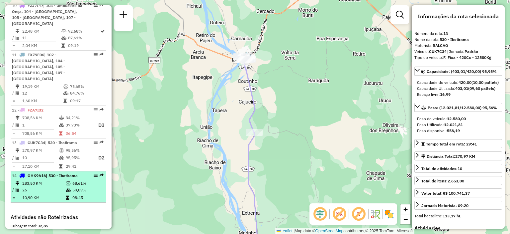
click at [46, 173] on span "GHK9A16" at bounding box center [37, 175] width 18 height 5
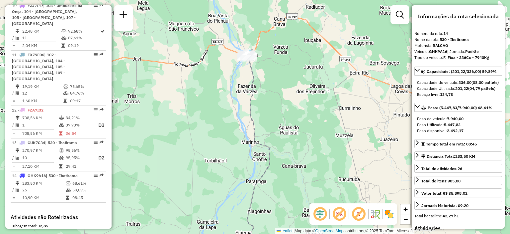
drag, startPoint x: 256, startPoint y: 74, endPoint x: 274, endPoint y: 123, distance: 52.0
click at [274, 123] on div "Janela de atendimento Grade de atendimento Capacidade Transportadoras Veículos …" at bounding box center [255, 117] width 510 height 234
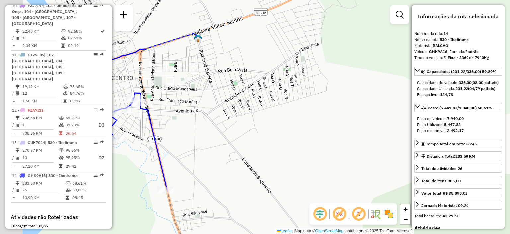
drag, startPoint x: 237, startPoint y: 91, endPoint x: 359, endPoint y: 109, distance: 123.5
click at [359, 109] on div "Janela de atendimento Grade de atendimento Capacidade Transportadoras Veículos …" at bounding box center [255, 117] width 510 height 234
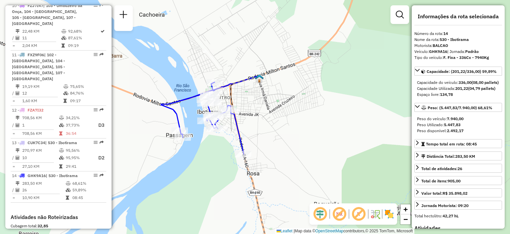
drag, startPoint x: 248, startPoint y: 93, endPoint x: 254, endPoint y: 95, distance: 6.2
click at [254, 95] on div "Janela de atendimento Grade de atendimento Capacidade Transportadoras Veículos …" at bounding box center [255, 117] width 510 height 234
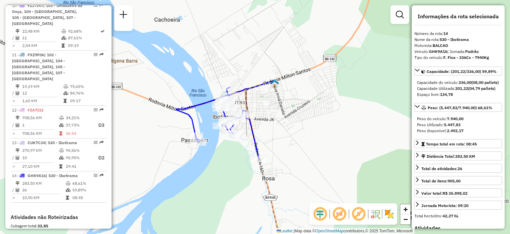
drag, startPoint x: 260, startPoint y: 96, endPoint x: 275, endPoint y: 99, distance: 15.0
click at [275, 99] on div "Janela de atendimento Grade de atendimento Capacidade Transportadoras Veículos …" at bounding box center [255, 117] width 510 height 234
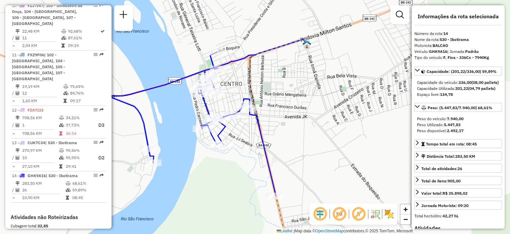
drag, startPoint x: 258, startPoint y: 103, endPoint x: 299, endPoint y: 92, distance: 42.4
click at [299, 92] on div "Janela de atendimento Grade de atendimento Capacidade Transportadoras Veículos …" at bounding box center [255, 117] width 510 height 234
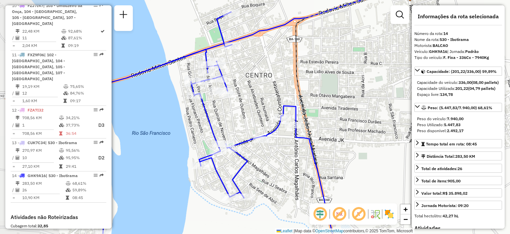
drag, startPoint x: 258, startPoint y: 65, endPoint x: 348, endPoint y: 82, distance: 92.1
click at [348, 82] on div "Janela de atendimento Grade de atendimento Capacidade Transportadoras Veículos …" at bounding box center [255, 117] width 510 height 234
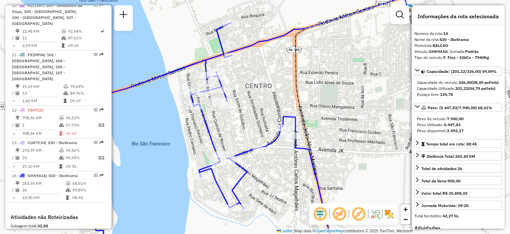
drag, startPoint x: 260, startPoint y: 81, endPoint x: 277, endPoint y: 81, distance: 16.6
click at [277, 81] on div "Janela de atendimento Grade de atendimento Capacidade Transportadoras Veículos …" at bounding box center [255, 117] width 510 height 234
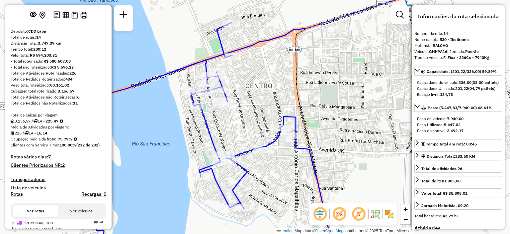
scroll to position [0, 0]
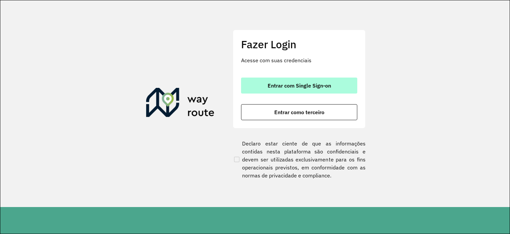
click at [293, 83] on span "Entrar com Single Sign-on" at bounding box center [299, 85] width 63 height 5
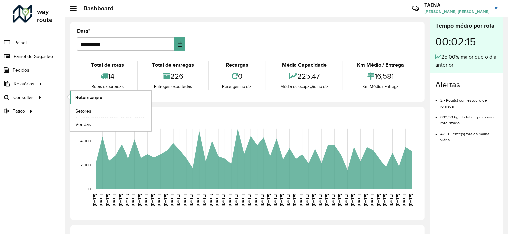
click at [77, 96] on span "Roteirização" at bounding box center [88, 97] width 27 height 7
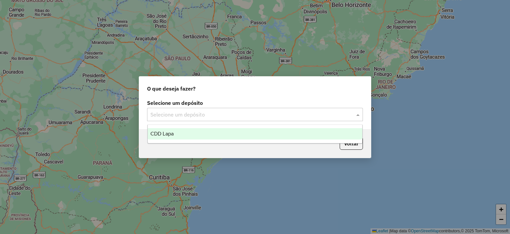
click at [210, 112] on input "text" at bounding box center [248, 115] width 196 height 8
click at [198, 130] on div "CDD Lapa" at bounding box center [255, 133] width 215 height 11
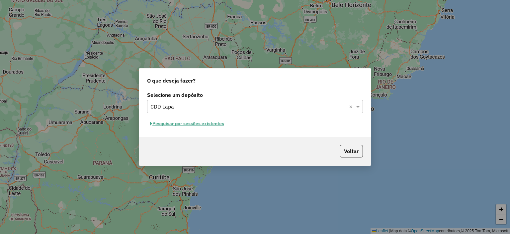
click at [199, 123] on button "Pesquisar por sessões existentes" at bounding box center [187, 123] width 80 height 10
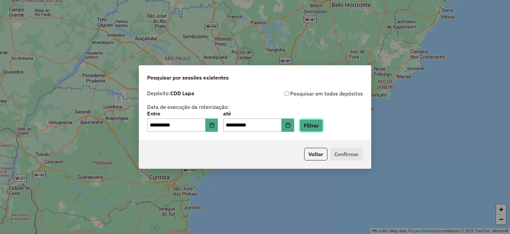
click at [320, 126] on button "Filtrar" at bounding box center [312, 125] width 24 height 13
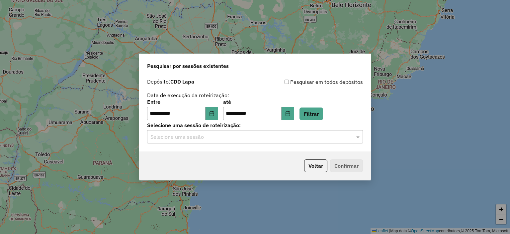
click at [207, 138] on input "text" at bounding box center [248, 137] width 196 height 8
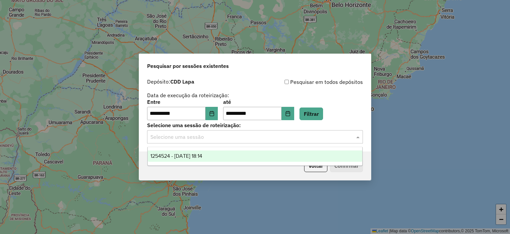
click at [197, 157] on span "1254524 - 28/08/2025 18:14" at bounding box center [176, 156] width 52 height 6
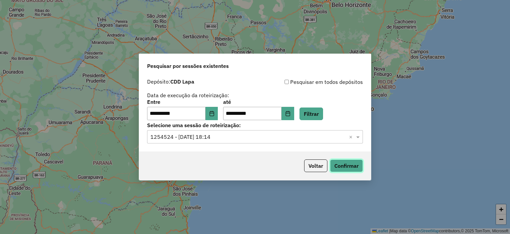
click at [345, 161] on button "Confirmar" at bounding box center [346, 165] width 33 height 13
click at [213, 114] on button "Choose Date" at bounding box center [212, 113] width 13 height 13
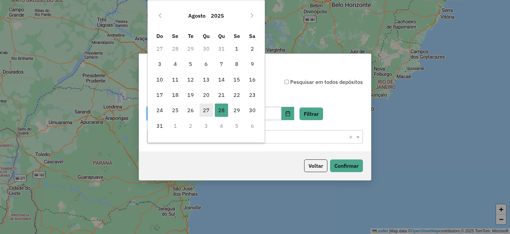
click at [203, 109] on span "27" at bounding box center [206, 109] width 13 height 13
type input "**********"
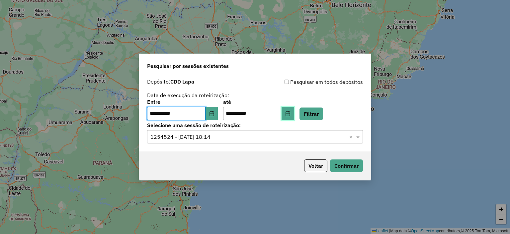
click at [293, 111] on button "Choose Date" at bounding box center [288, 113] width 13 height 13
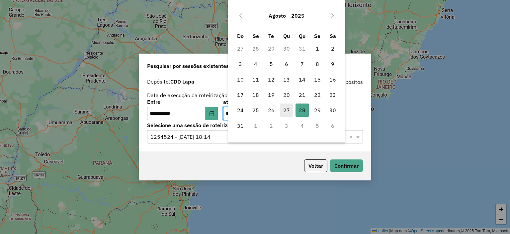
click at [285, 110] on span "27" at bounding box center [286, 109] width 13 height 13
type input "**********"
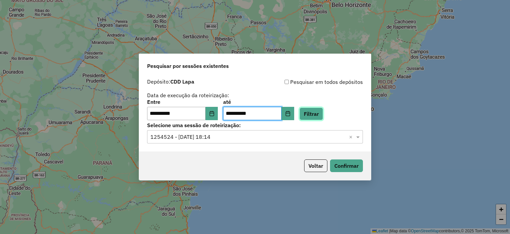
click at [323, 113] on button "Filtrar" at bounding box center [312, 113] width 24 height 13
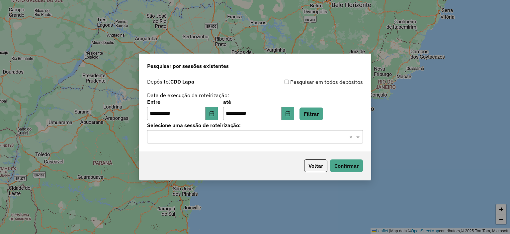
click at [247, 141] on div "Selecione uma sessão × ×" at bounding box center [255, 136] width 216 height 13
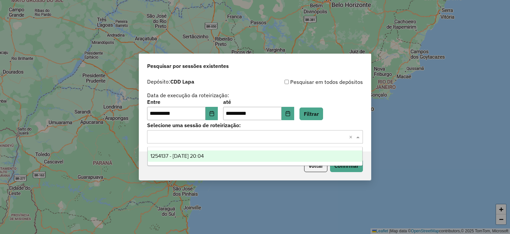
click at [242, 153] on div "1254137 - 27/08/2025 20:04" at bounding box center [255, 155] width 215 height 11
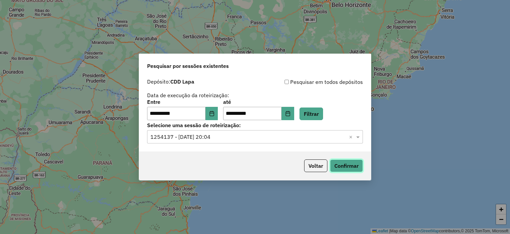
click at [342, 162] on button "Confirmar" at bounding box center [346, 165] width 33 height 13
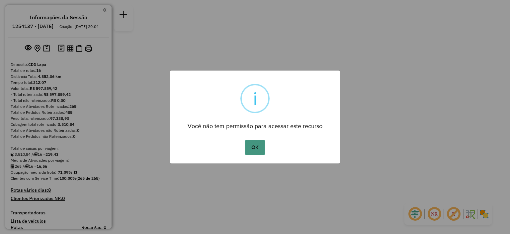
click at [257, 150] on button "OK" at bounding box center [255, 147] width 20 height 15
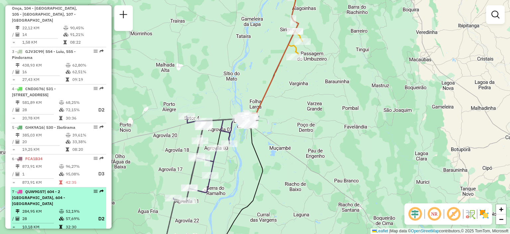
scroll to position [365, 0]
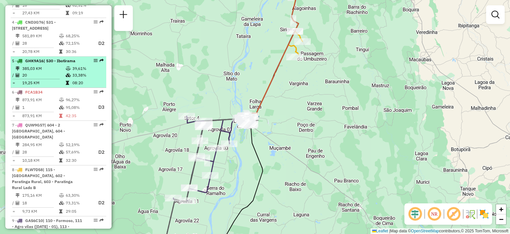
click at [50, 70] on td "385,03 KM" at bounding box center [44, 68] width 44 height 7
select select "**********"
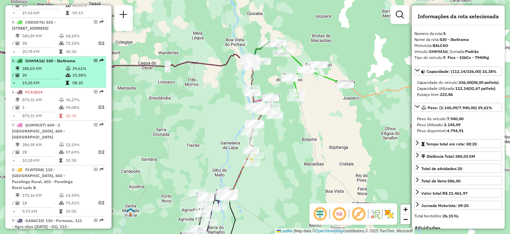
drag, startPoint x: 91, startPoint y: 59, endPoint x: 83, endPoint y: 64, distance: 9.7
click at [78, 65] on td "39,61%" at bounding box center [88, 68] width 32 height 7
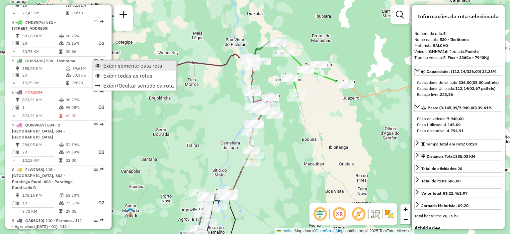
click at [102, 63] on link "Exibir somente esta rota" at bounding box center [134, 65] width 83 height 10
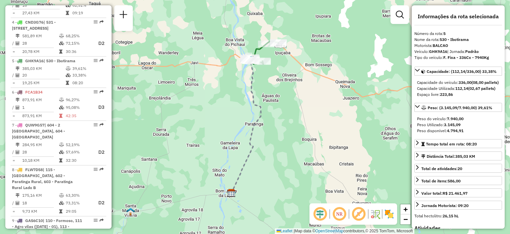
click at [340, 217] on em at bounding box center [340, 214] width 16 height 16
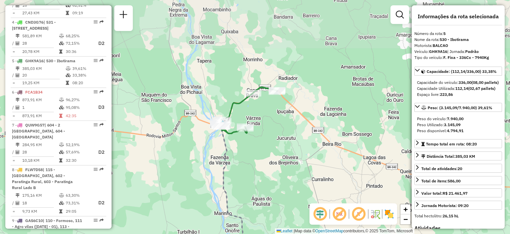
drag, startPoint x: 279, startPoint y: 37, endPoint x: 276, endPoint y: 127, distance: 90.1
click at [276, 127] on div "Janela de atendimento Grade de atendimento Capacidade Transportadoras Veículos …" at bounding box center [255, 117] width 510 height 234
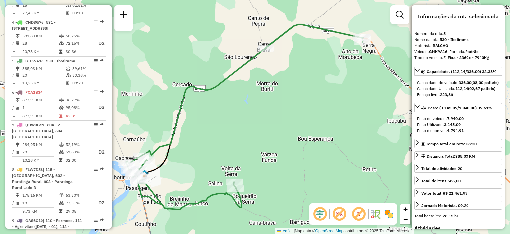
drag, startPoint x: 251, startPoint y: 101, endPoint x: 327, endPoint y: 125, distance: 79.2
click at [327, 125] on div "Janela de atendimento Grade de atendimento Capacidade Transportadoras Veículos …" at bounding box center [255, 117] width 510 height 234
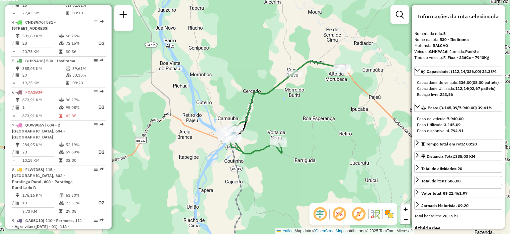
drag, startPoint x: 309, startPoint y: 119, endPoint x: 311, endPoint y: 110, distance: 8.9
click at [311, 110] on div "Janela de atendimento Grade de atendimento Capacidade Transportadoras Veículos …" at bounding box center [255, 117] width 510 height 234
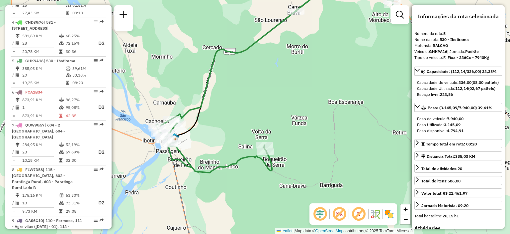
drag, startPoint x: 191, startPoint y: 133, endPoint x: 211, endPoint y: 103, distance: 35.6
click at [211, 103] on div "Janela de atendimento Grade de atendimento Capacidade Transportadoras Veículos …" at bounding box center [255, 117] width 510 height 234
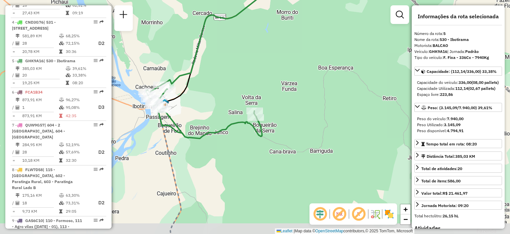
drag, startPoint x: 271, startPoint y: 139, endPoint x: 275, endPoint y: 125, distance: 15.2
click at [275, 125] on div "Janela de atendimento Grade de atendimento Capacidade Transportadoras Veículos …" at bounding box center [255, 117] width 510 height 234
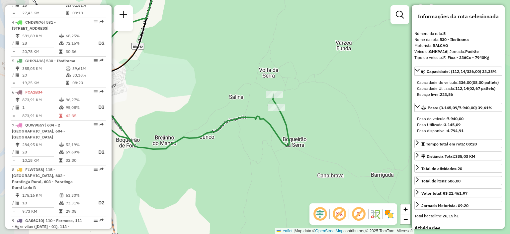
drag, startPoint x: 271, startPoint y: 121, endPoint x: 312, endPoint y: 119, distance: 40.6
click at [312, 119] on div "Janela de atendimento Grade de atendimento Capacidade Transportadoras Veículos …" at bounding box center [255, 117] width 510 height 234
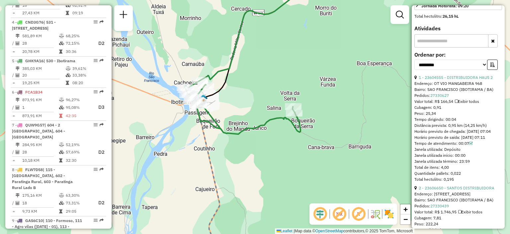
scroll to position [233, 0]
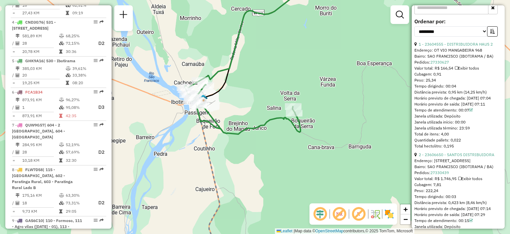
drag, startPoint x: 458, startPoint y: 126, endPoint x: 468, endPoint y: 127, distance: 9.7
click at [468, 113] on div "Tempo de atendimento: 00:07" at bounding box center [459, 110] width 88 height 6
click at [464, 125] on div "Janela utilizada início: 00:00" at bounding box center [459, 122] width 88 height 6
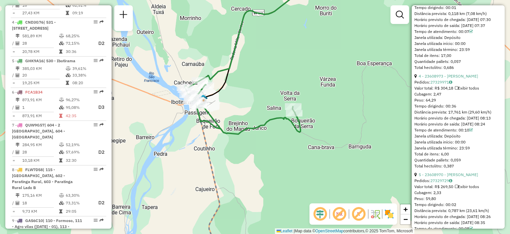
scroll to position [598, 0]
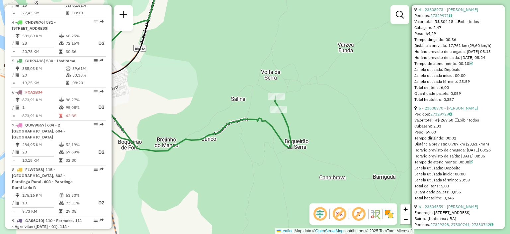
drag, startPoint x: 446, startPoint y: 74, endPoint x: 469, endPoint y: 75, distance: 22.6
click at [469, 43] on div "Tempo dirigindo: 00:36" at bounding box center [459, 40] width 88 height 6
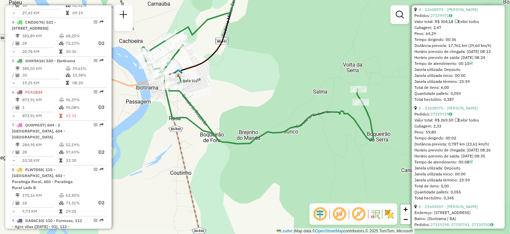
drag, startPoint x: 217, startPoint y: 117, endPoint x: 251, endPoint y: 101, distance: 37.4
click at [251, 101] on div "Janela de atendimento Grade de atendimento Capacidade Transportadoras Veículos …" at bounding box center [255, 117] width 510 height 234
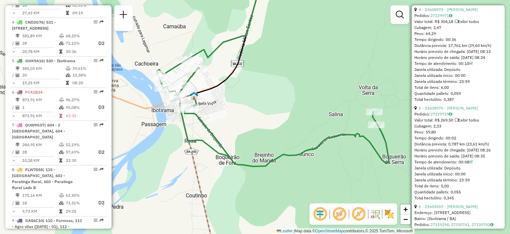
drag, startPoint x: 227, startPoint y: 69, endPoint x: 243, endPoint y: 92, distance: 27.5
click at [243, 92] on div "Janela de atendimento Grade de atendimento Capacidade Transportadoras Veículos …" at bounding box center [255, 117] width 510 height 234
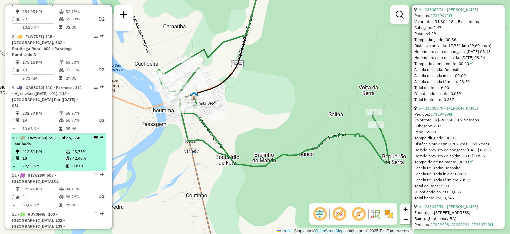
scroll to position [565, 0]
